Goal: Use online tool/utility: Utilize a website feature to perform a specific function

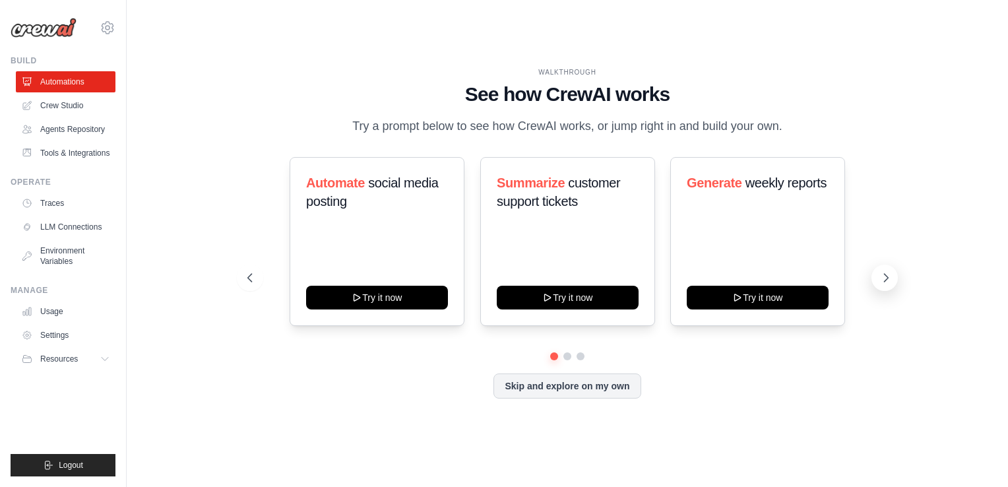
click at [878, 273] on button at bounding box center [885, 278] width 26 height 26
click at [251, 279] on icon at bounding box center [248, 277] width 13 height 13
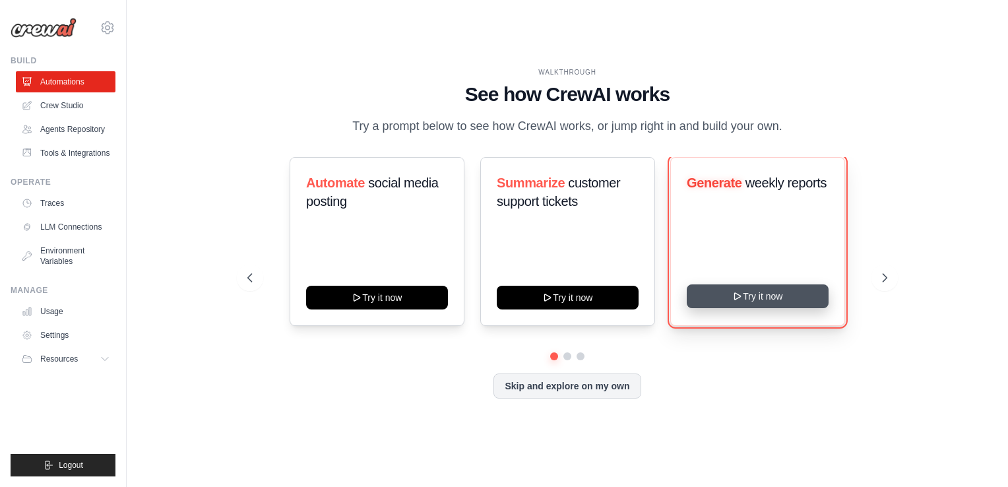
click at [744, 293] on button "Try it now" at bounding box center [758, 296] width 142 height 24
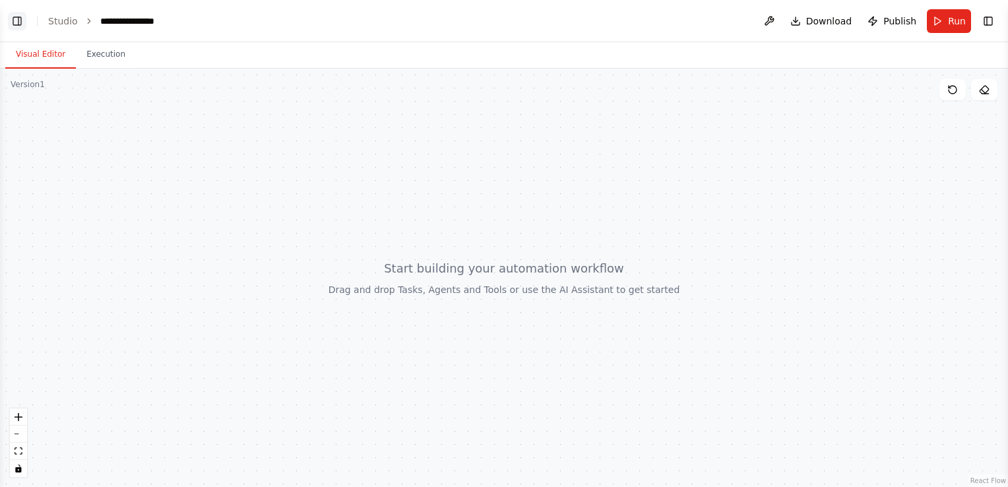
click at [20, 20] on button "Toggle Left Sidebar" at bounding box center [17, 21] width 18 height 18
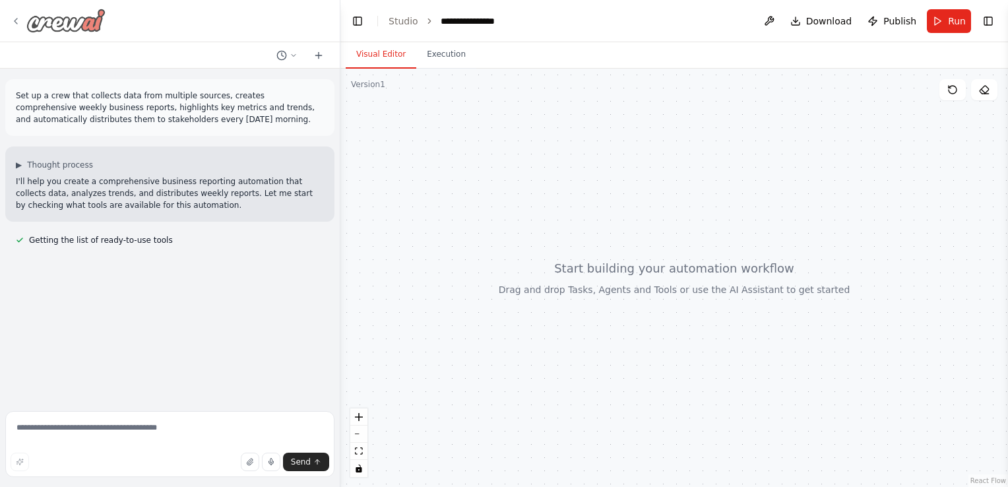
click at [17, 18] on icon at bounding box center [16, 20] width 3 height 5
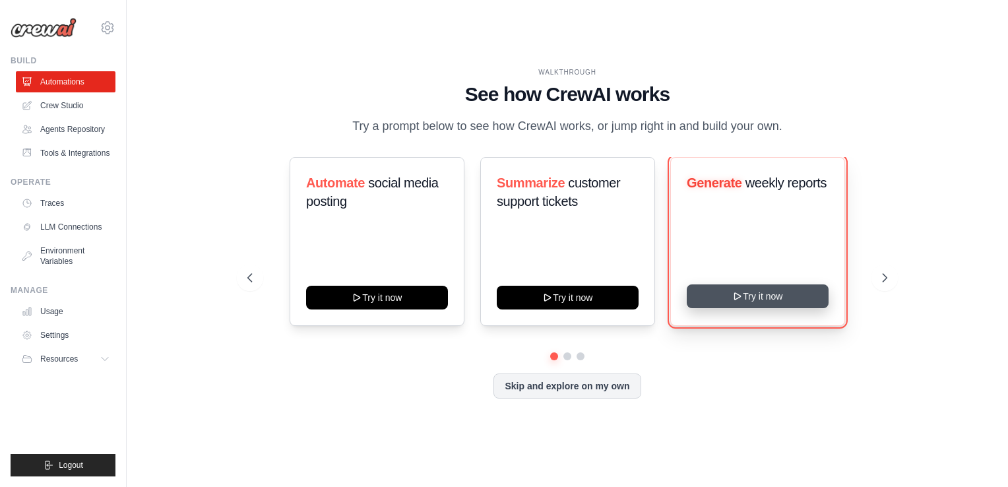
click at [722, 293] on button "Try it now" at bounding box center [758, 296] width 142 height 24
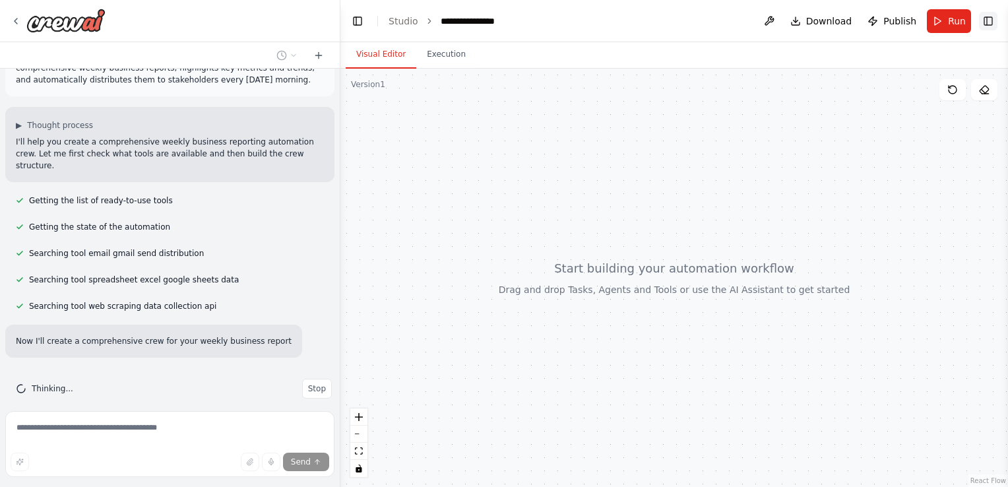
click at [987, 19] on button "Toggle Right Sidebar" at bounding box center [988, 21] width 18 height 18
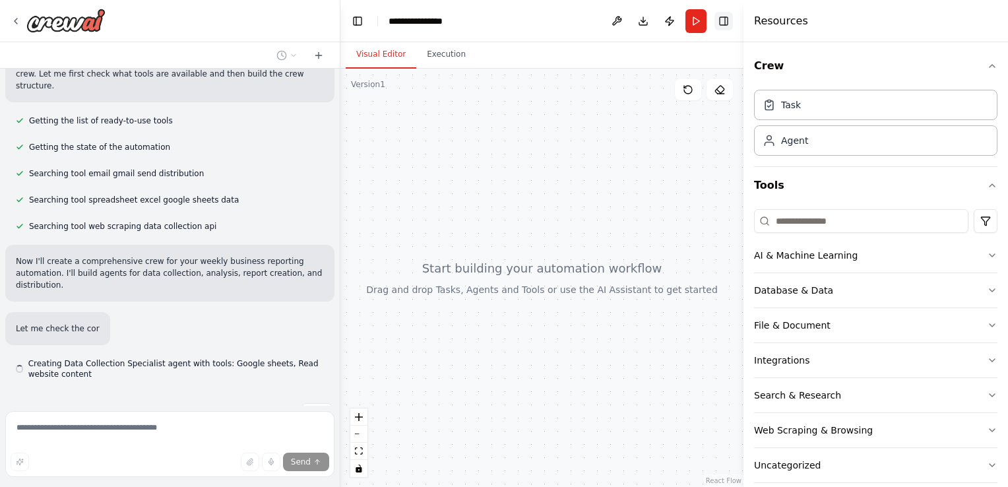
scroll to position [132, 0]
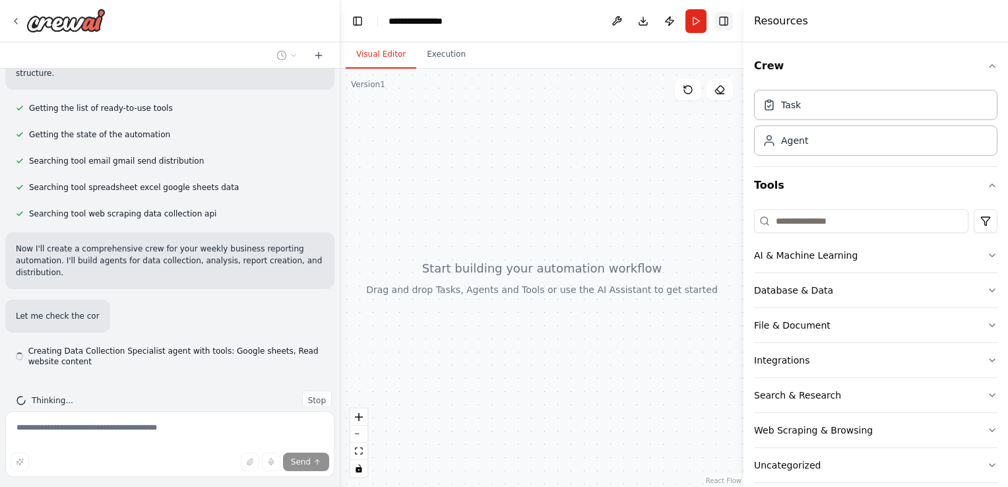
click at [727, 22] on button "Toggle Right Sidebar" at bounding box center [724, 21] width 18 height 18
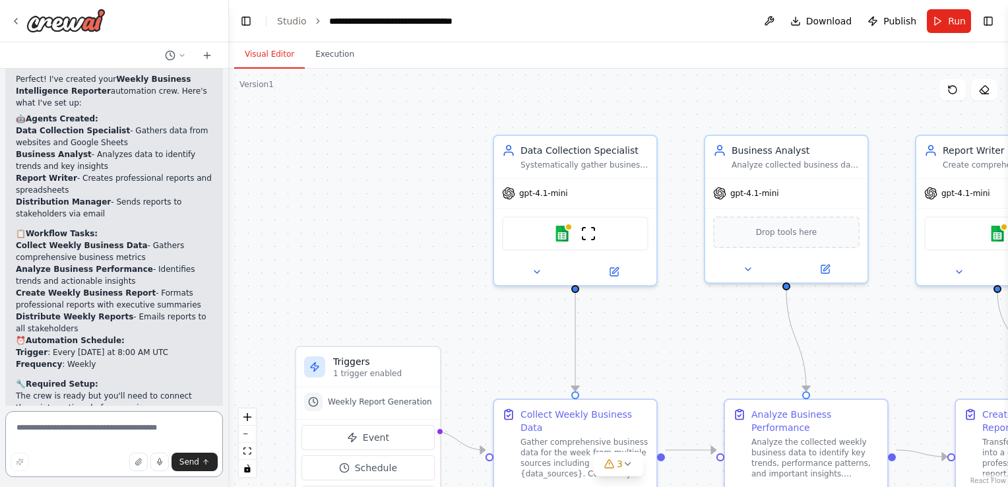
scroll to position [1212, 0]
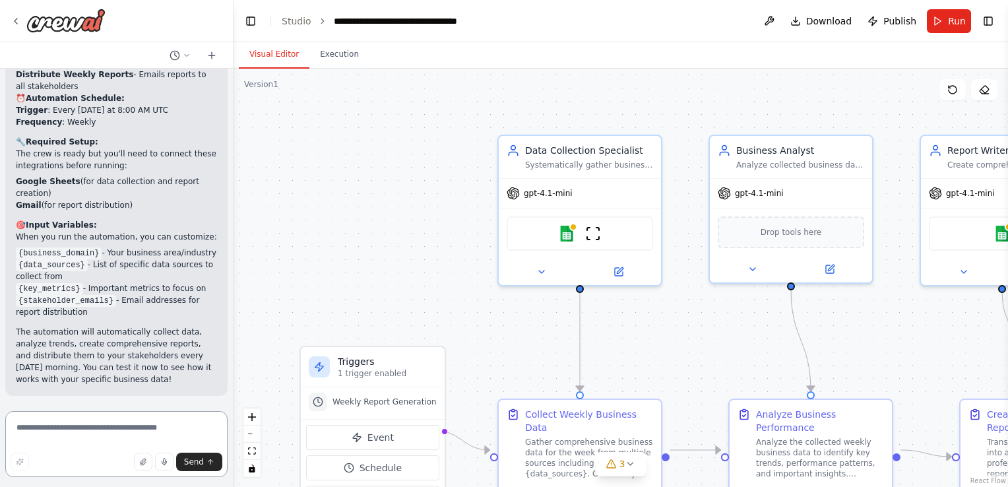
drag, startPoint x: 340, startPoint y: 256, endPoint x: 234, endPoint y: 259, distance: 106.3
click at [234, 259] on div "Set up a crew that collects data from multiple sources, creates comprehensive w…" at bounding box center [504, 243] width 1008 height 487
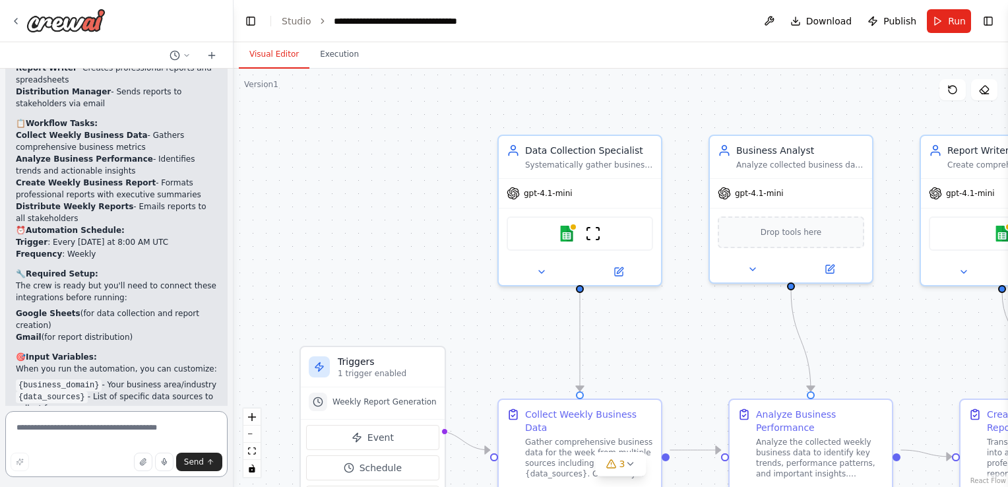
scroll to position [1080, 0]
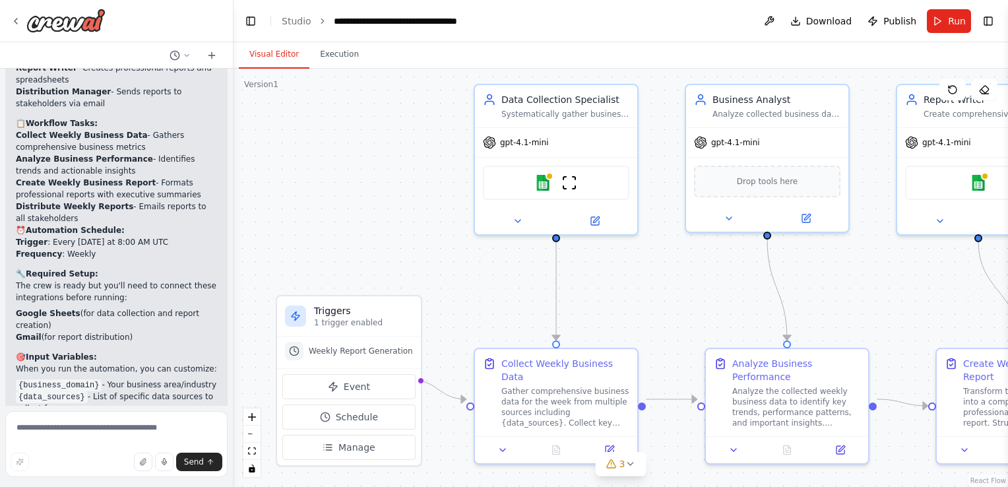
drag, startPoint x: 399, startPoint y: 311, endPoint x: 375, endPoint y: 260, distance: 56.1
click at [375, 260] on div ".deletable-edge-delete-btn { width: 20px; height: 20px; border: 0px solid #ffff…" at bounding box center [621, 278] width 775 height 418
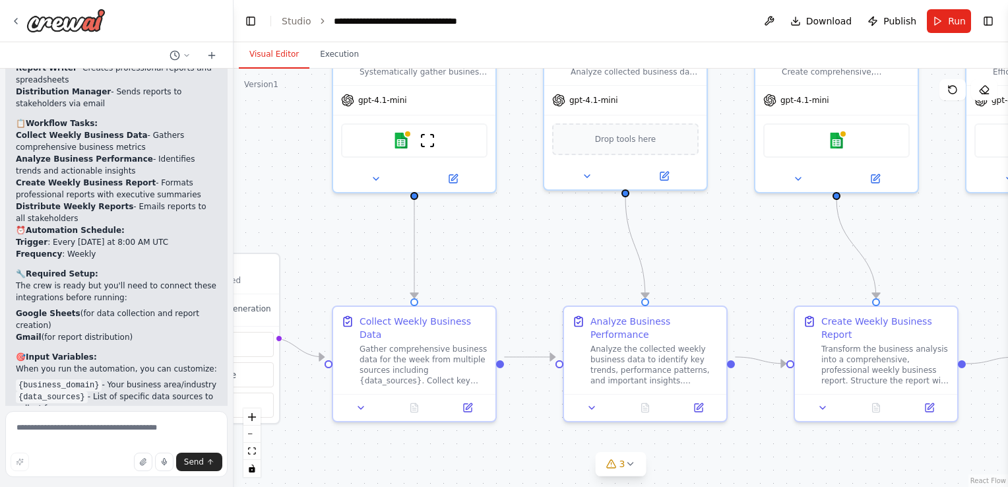
drag, startPoint x: 674, startPoint y: 302, endPoint x: 532, endPoint y: 260, distance: 148.1
click at [532, 260] on div ".deletable-edge-delete-btn { width: 20px; height: 20px; border: 0px solid #ffff…" at bounding box center [621, 278] width 775 height 418
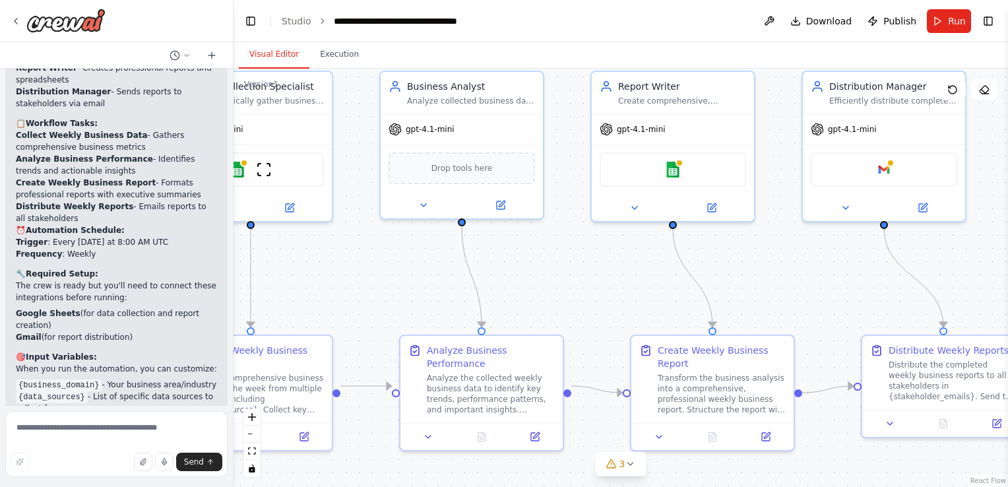
drag, startPoint x: 760, startPoint y: 249, endPoint x: 596, endPoint y: 279, distance: 166.2
click at [596, 279] on div ".deletable-edge-delete-btn { width: 20px; height: 20px; border: 0px solid #ffff…" at bounding box center [621, 278] width 775 height 418
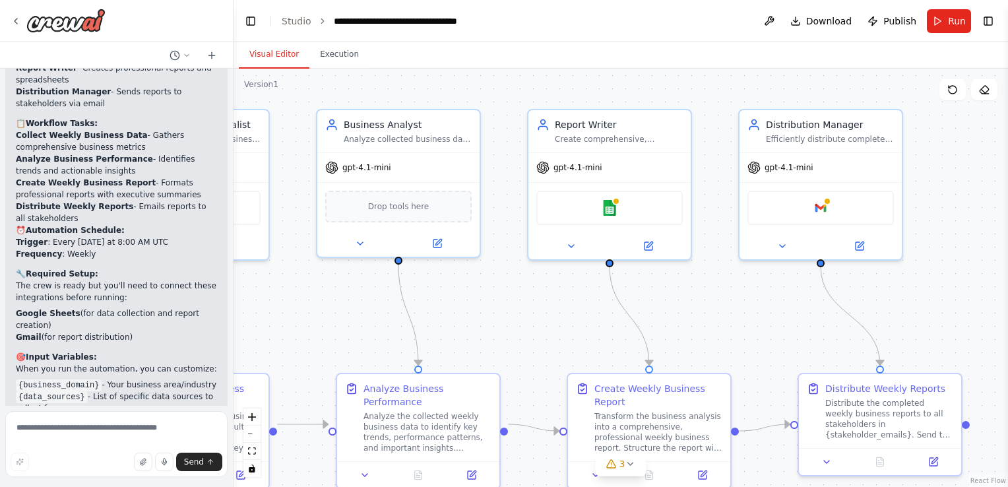
drag, startPoint x: 860, startPoint y: 300, endPoint x: 797, endPoint y: 338, distance: 74.0
click at [797, 338] on div ".deletable-edge-delete-btn { width: 20px; height: 20px; border: 0px solid #ffff…" at bounding box center [621, 278] width 775 height 418
click at [990, 15] on button "Toggle Right Sidebar" at bounding box center [988, 21] width 18 height 18
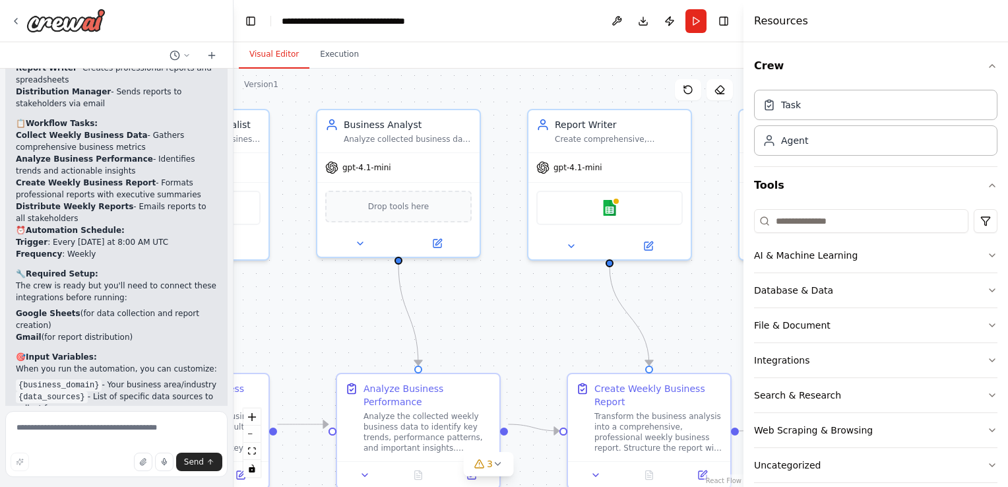
scroll to position [52, 0]
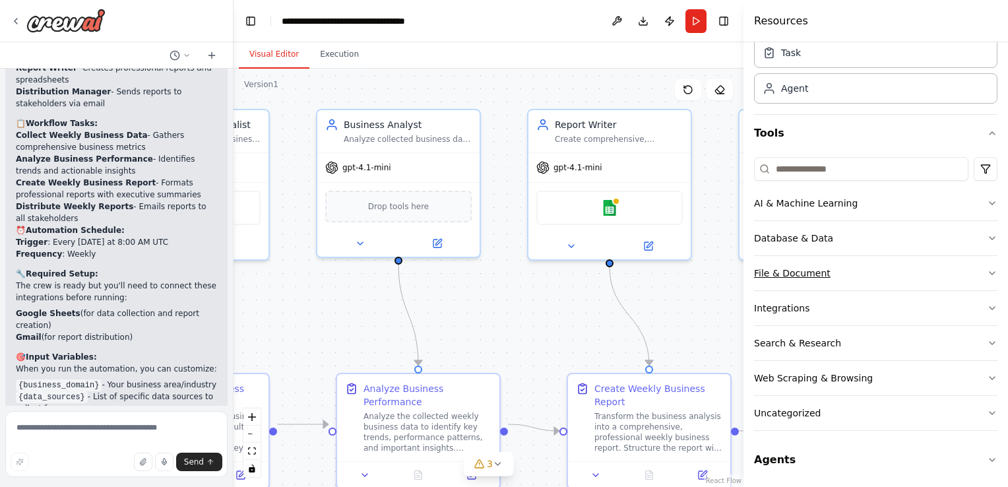
click at [847, 275] on button "File & Document" at bounding box center [876, 273] width 244 height 34
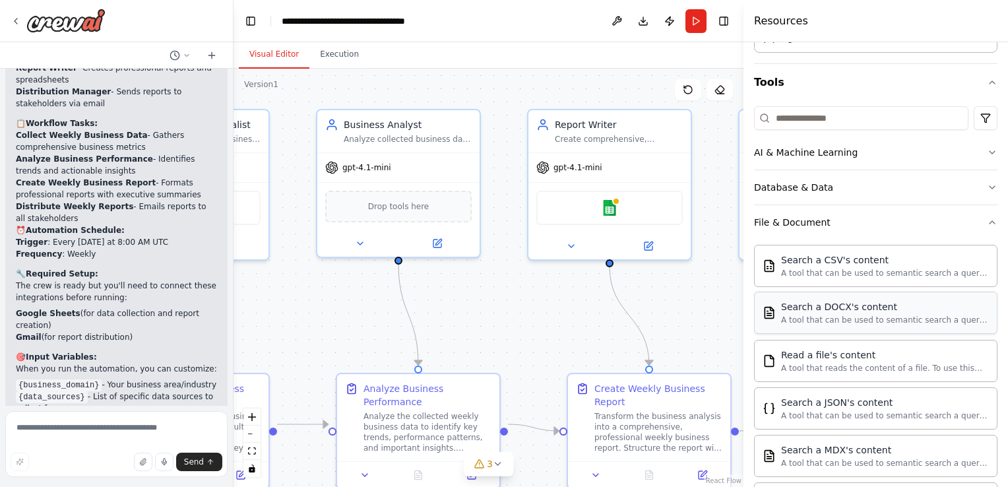
scroll to position [0, 0]
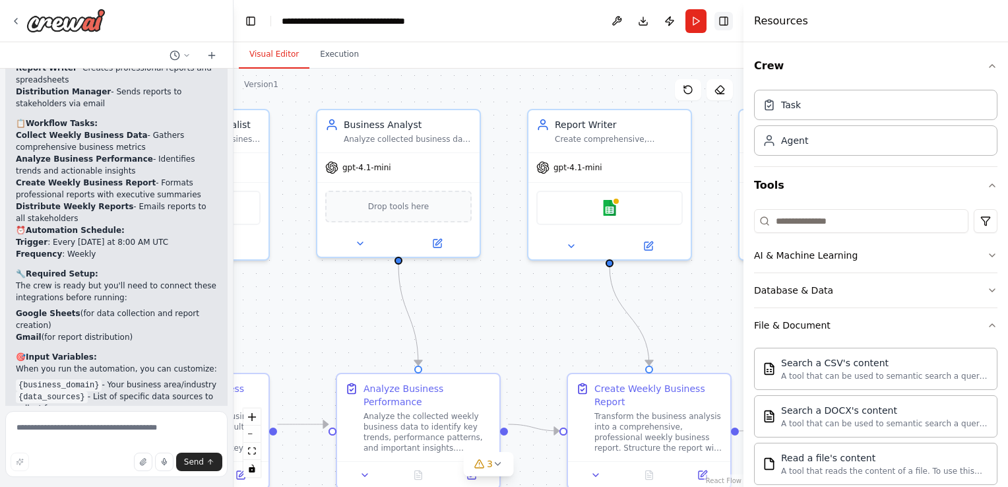
click at [719, 17] on button "Toggle Right Sidebar" at bounding box center [724, 21] width 18 height 18
